Goal: Transaction & Acquisition: Purchase product/service

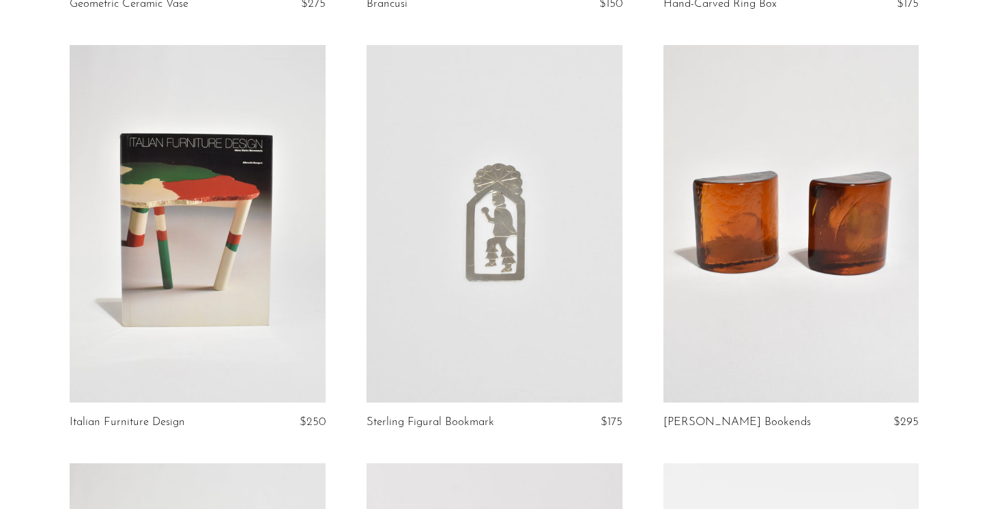
scroll to position [4323, 0]
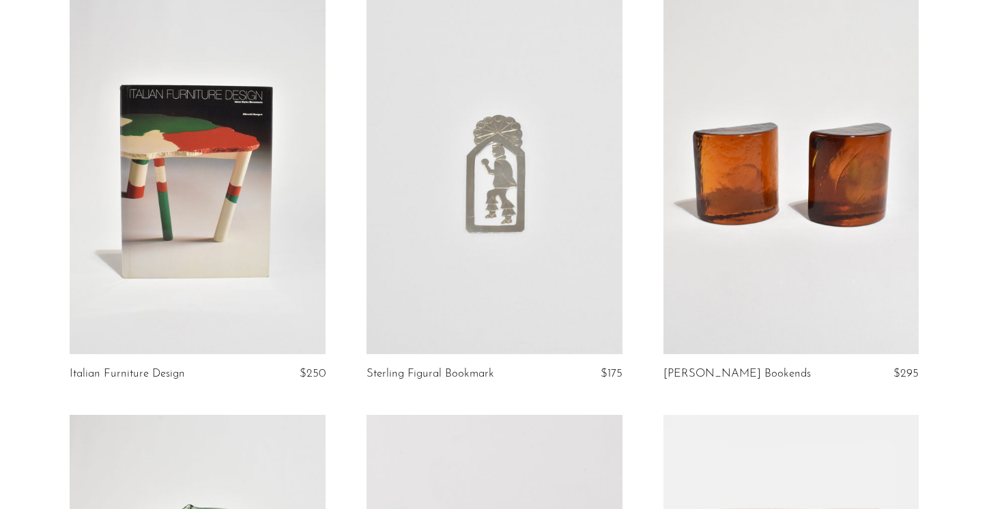
click at [488, 214] on link at bounding box center [494, 175] width 256 height 357
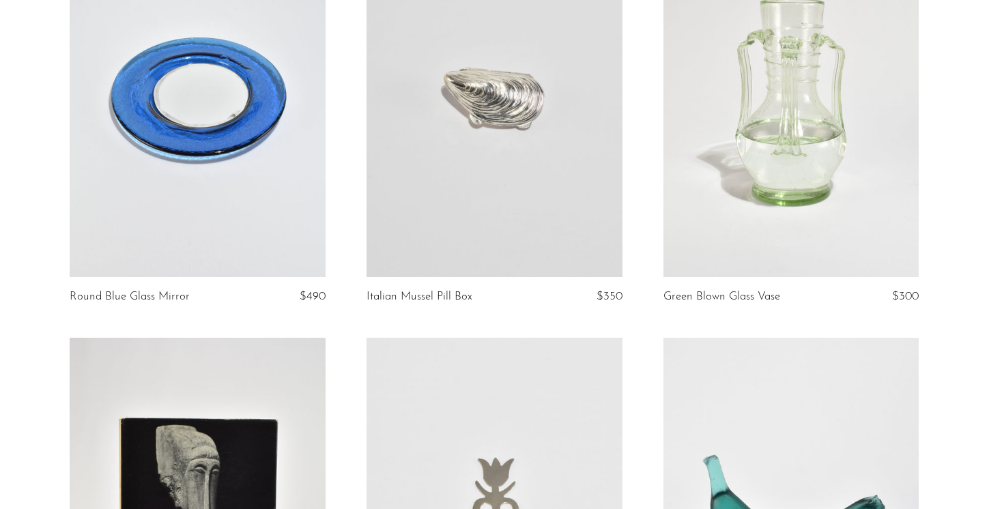
scroll to position [0, 0]
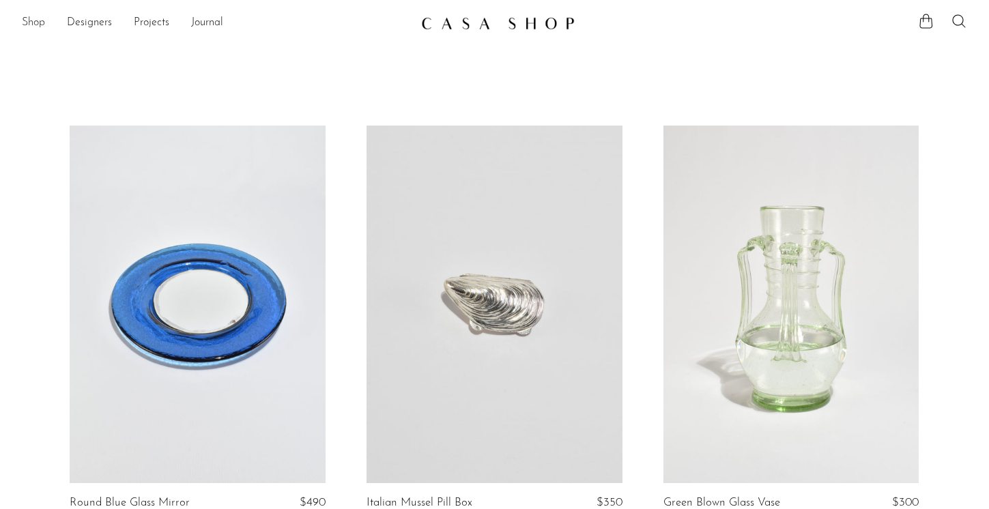
click at [42, 26] on link "Shop" at bounding box center [33, 23] width 23 height 18
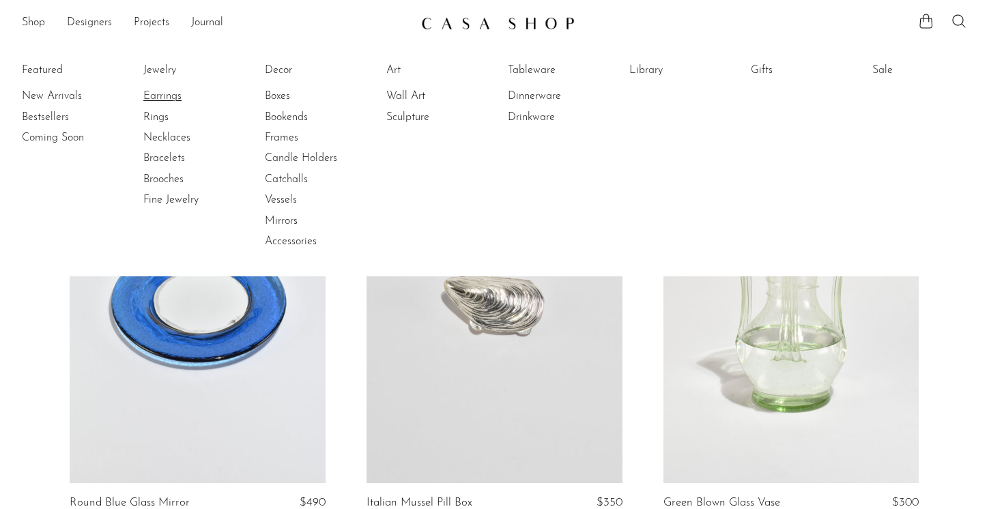
click at [155, 102] on link "Earrings" at bounding box center [194, 96] width 102 height 15
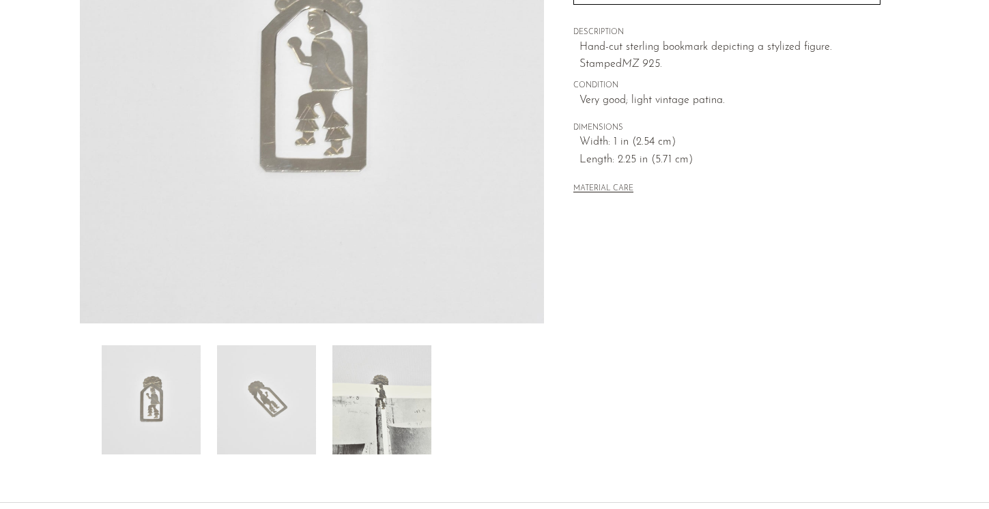
scroll to position [312, 0]
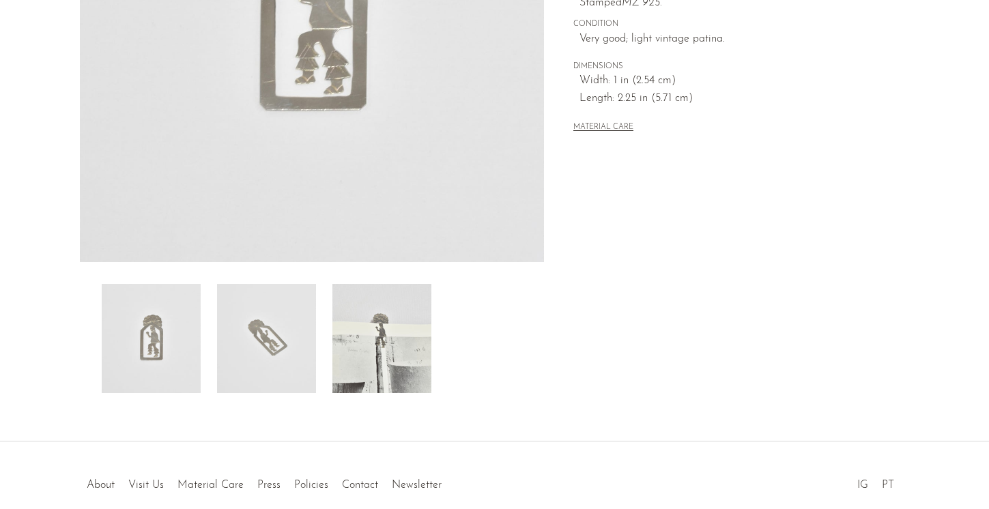
click at [366, 341] on img at bounding box center [381, 338] width 99 height 109
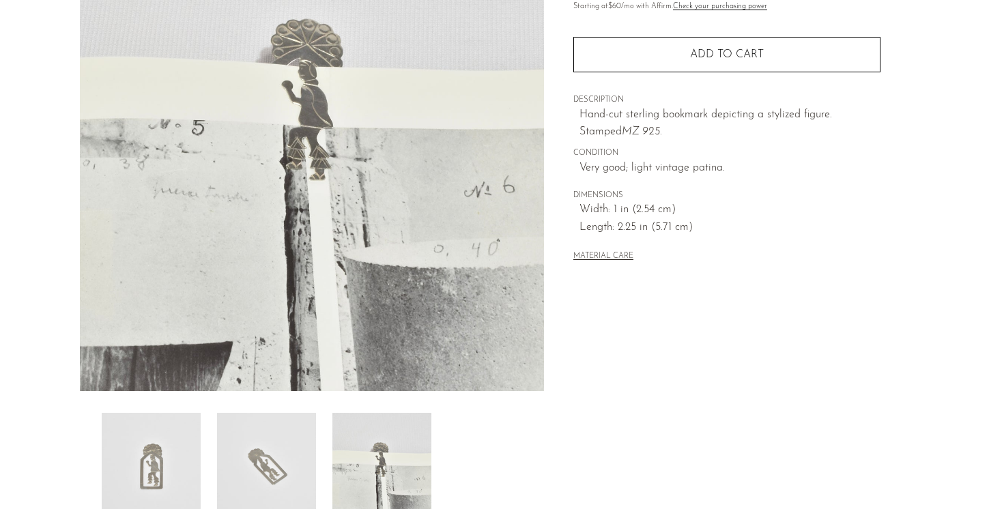
scroll to position [126, 0]
